Goal: Browse casually

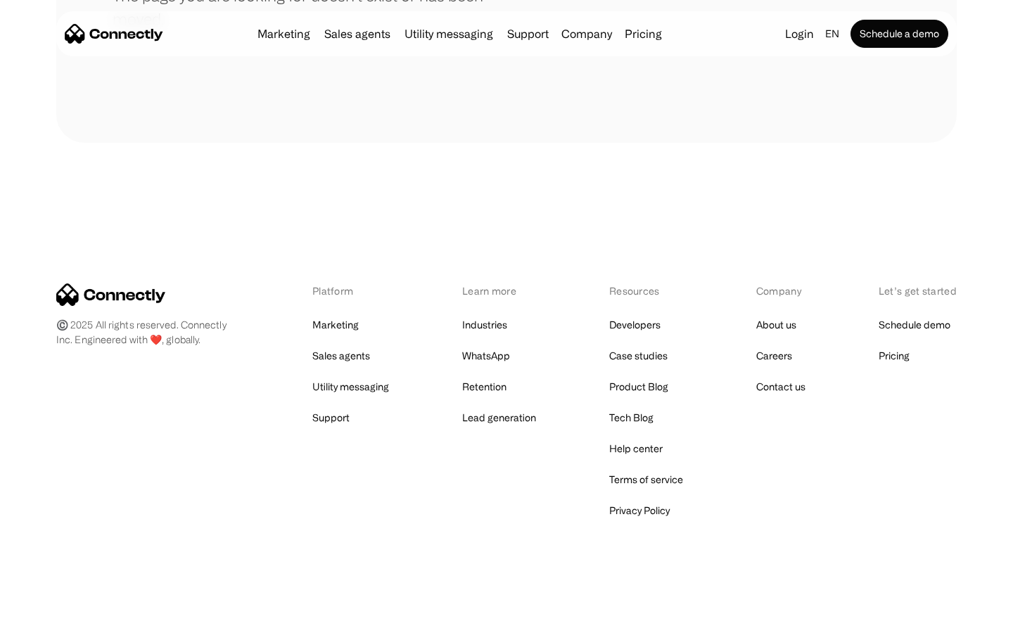
scroll to position [257, 0]
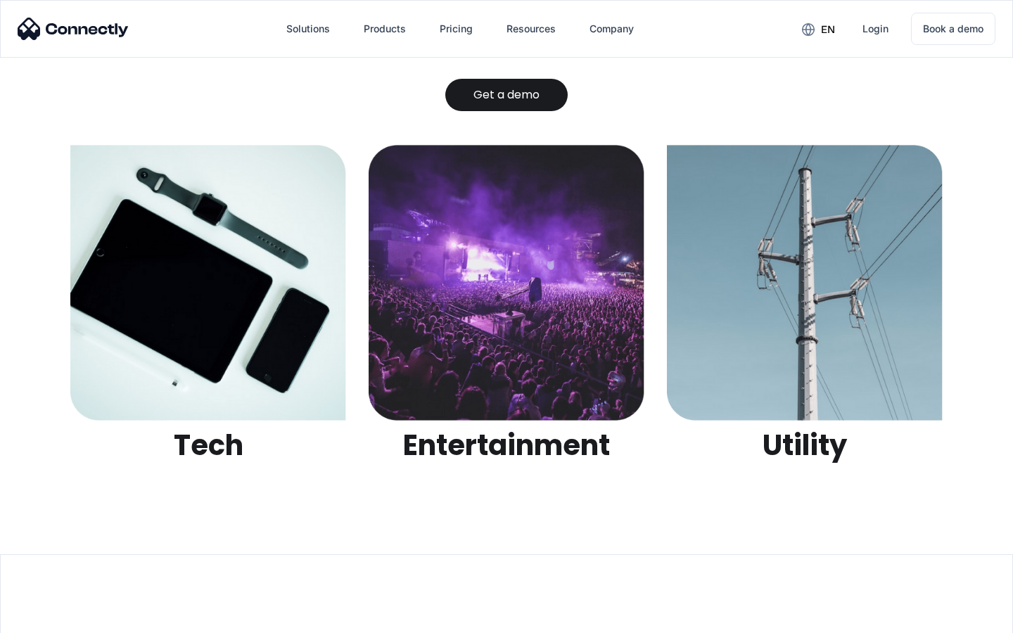
scroll to position [4437, 0]
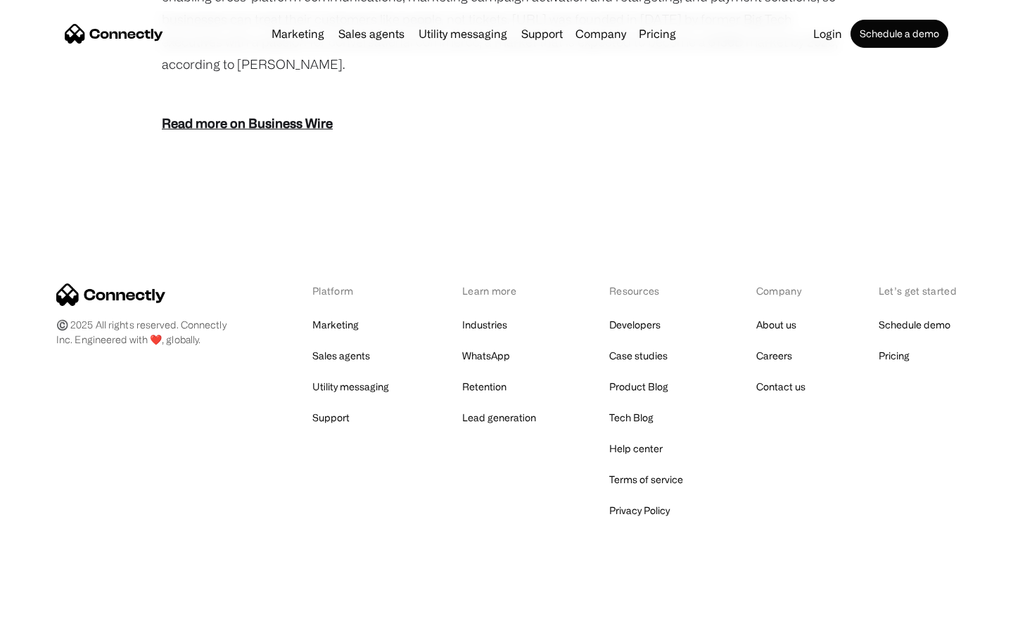
scroll to position [1743, 0]
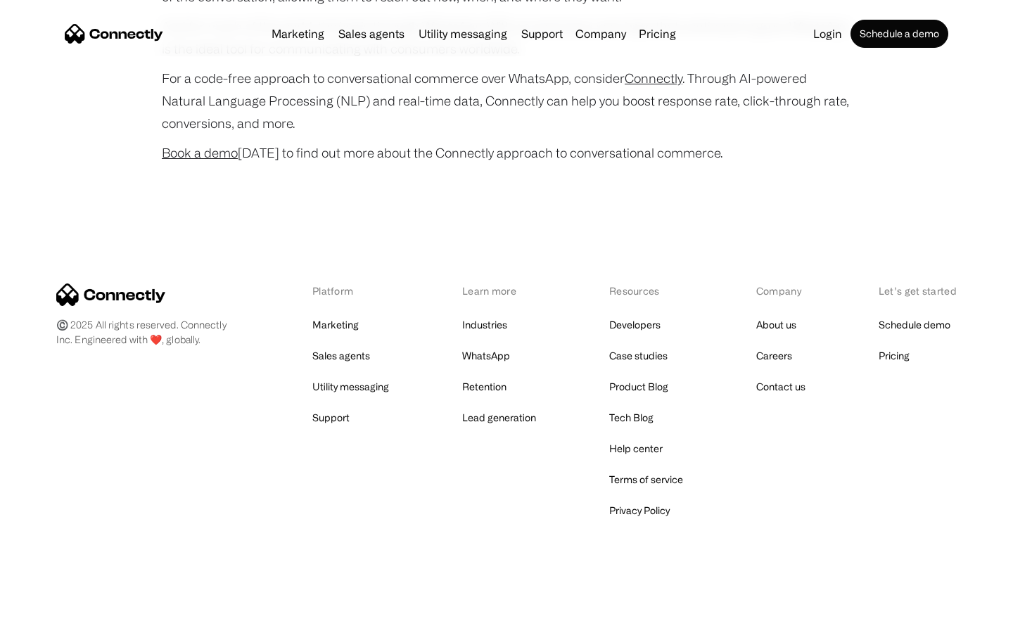
scroll to position [5559, 0]
